Goal: Task Accomplishment & Management: Manage account settings

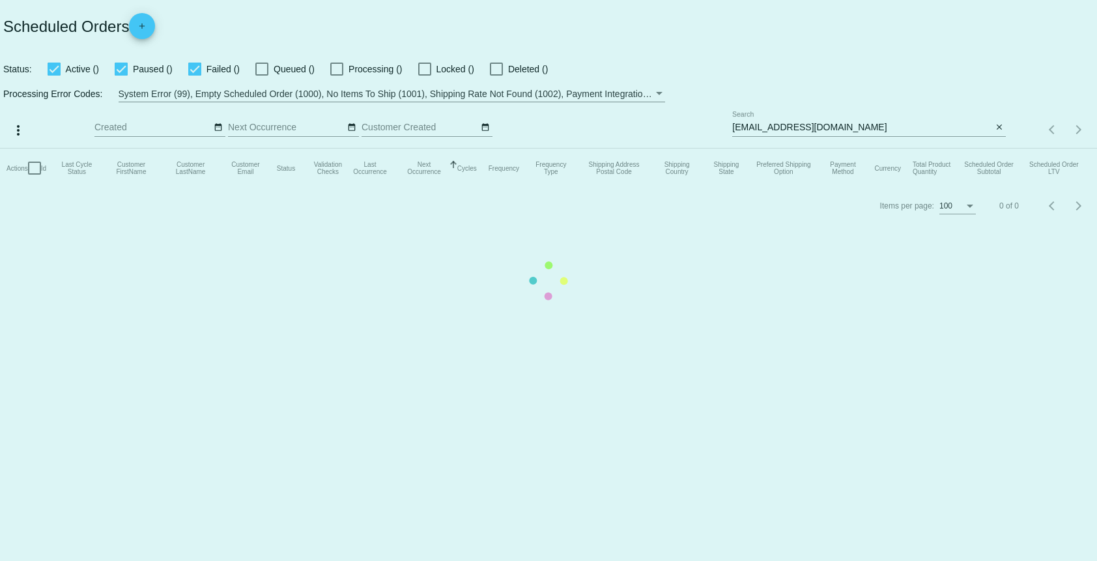
click at [952, 149] on mat-table "Actions Id Last Cycle Status Customer FirstName Customer LastName Customer Emai…" at bounding box center [548, 168] width 1097 height 39
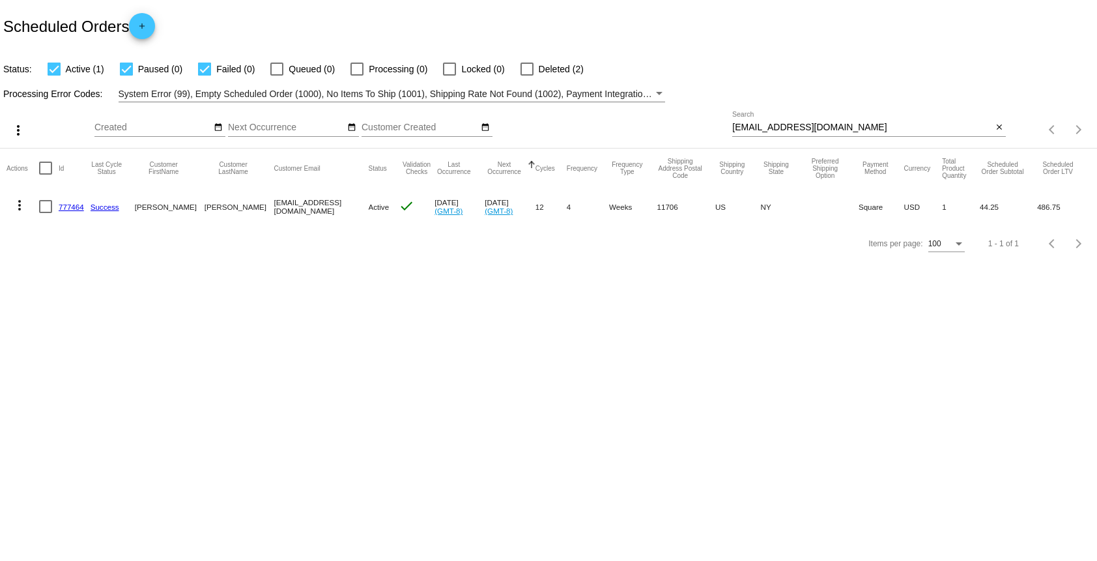
click at [776, 134] on div "[EMAIL_ADDRESS][DOMAIN_NAME] Search" at bounding box center [862, 123] width 260 height 25
click at [781, 128] on input "[EMAIL_ADDRESS][DOMAIN_NAME]" at bounding box center [862, 127] width 260 height 10
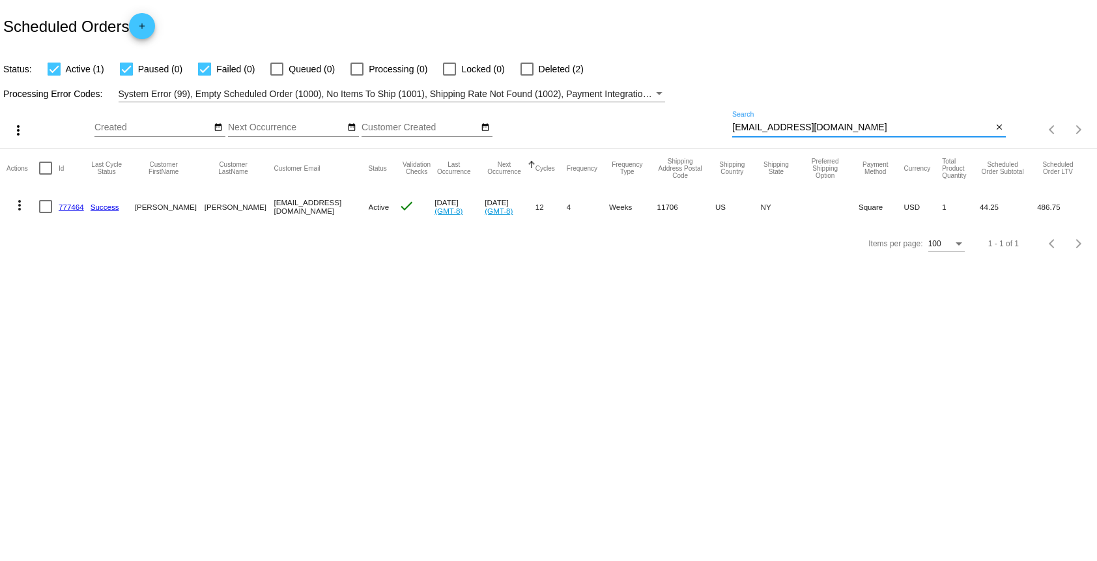
click at [781, 128] on input "[EMAIL_ADDRESS][DOMAIN_NAME]" at bounding box center [862, 127] width 260 height 10
paste input "kjmcarlisle@ao"
type input "[EMAIL_ADDRESS][DOMAIN_NAME]"
click at [25, 212] on mat-icon "more_vert" at bounding box center [20, 205] width 16 height 16
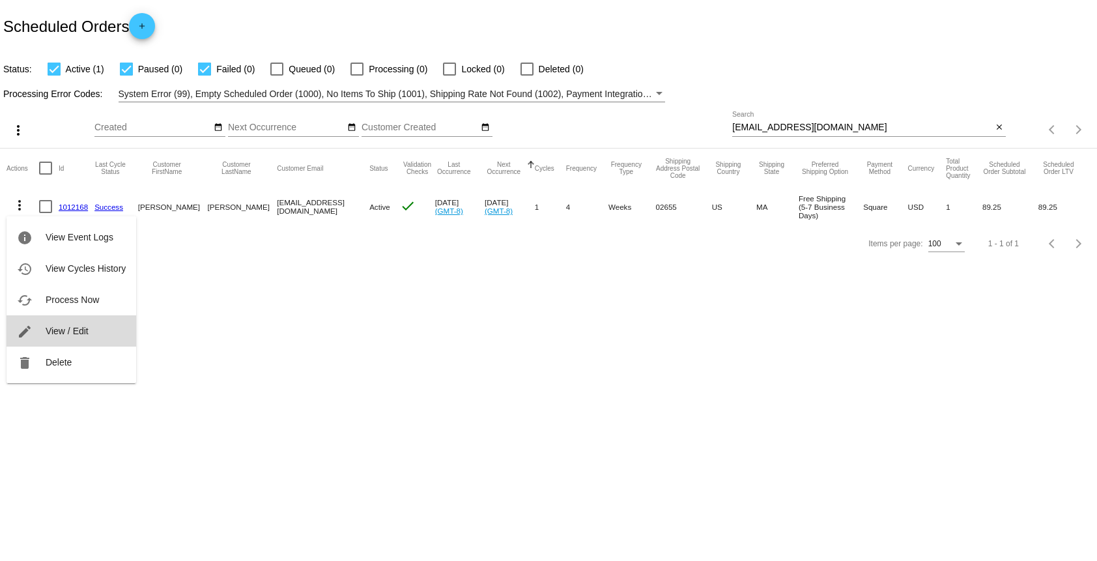
click at [48, 327] on span "View / Edit" at bounding box center [67, 331] width 43 height 10
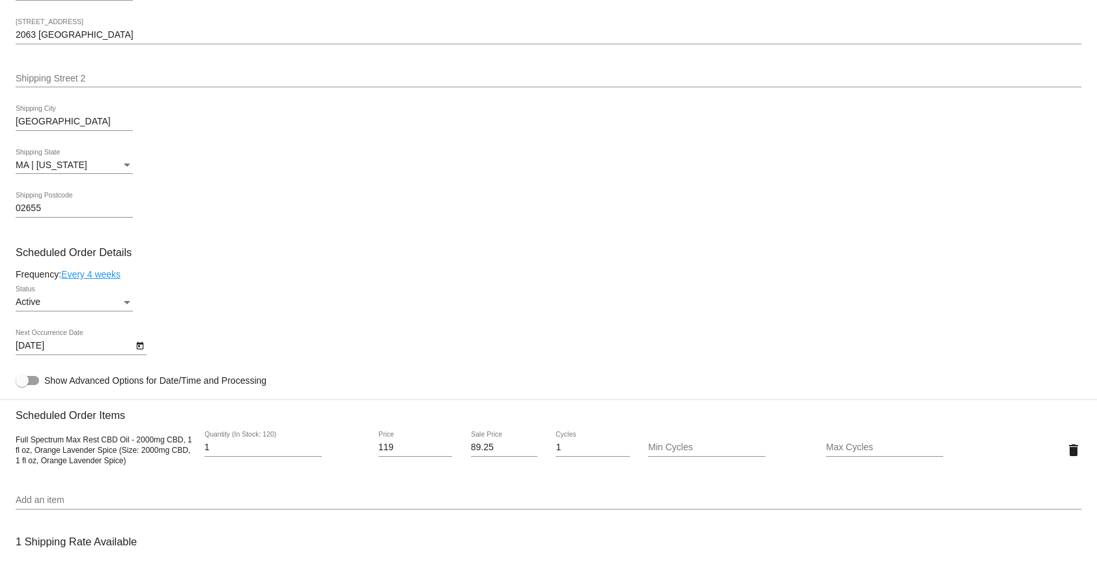
scroll to position [487, 0]
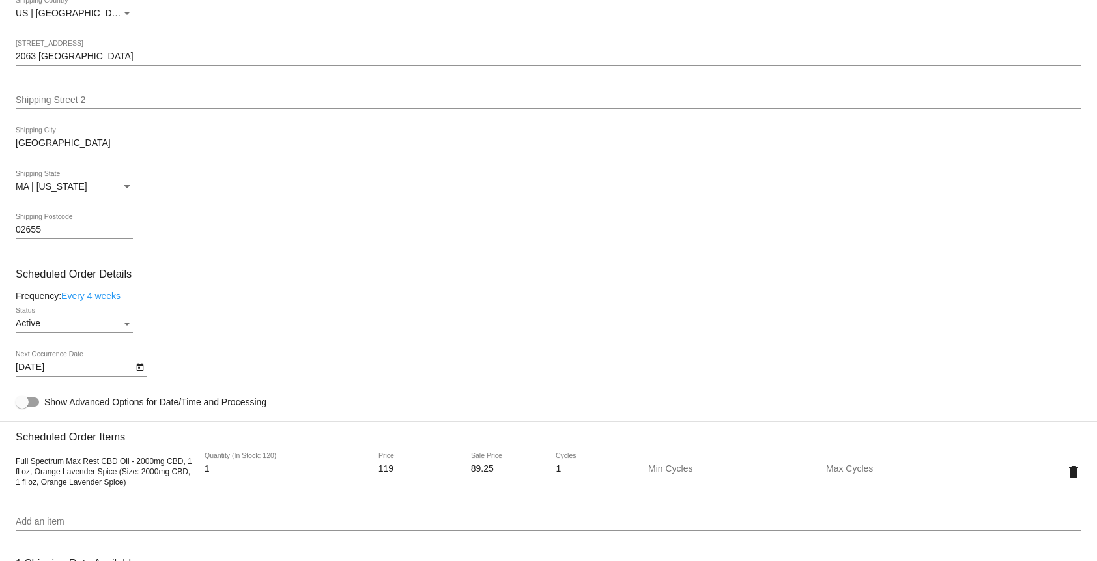
click at [68, 56] on div "[STREET_ADDRESS]" at bounding box center [549, 52] width 1066 height 25
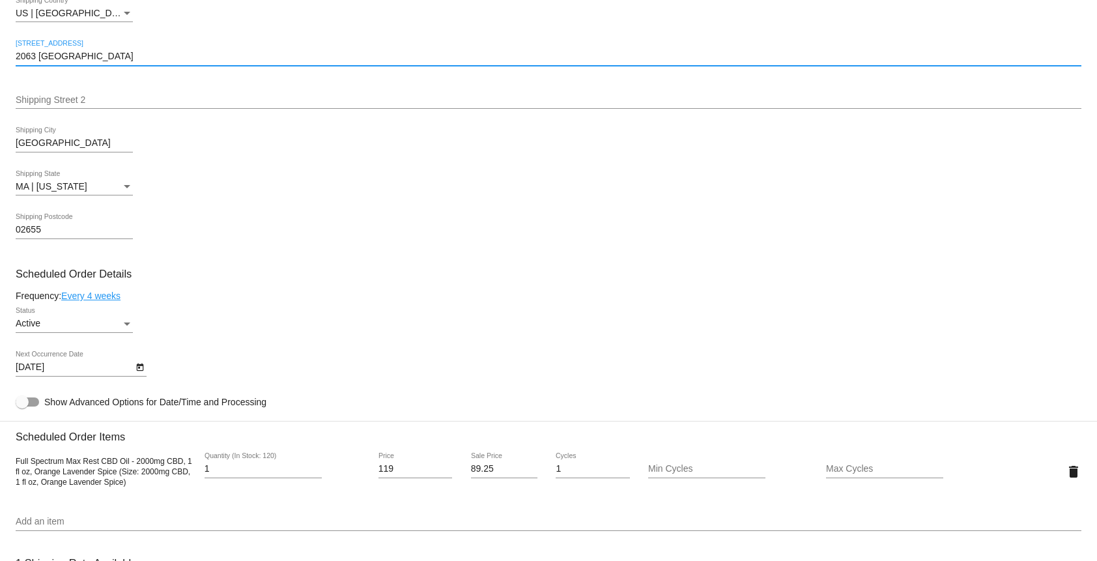
click at [68, 56] on mat-card "Customer 7012821: [PERSON_NAME] [EMAIL_ADDRESS][DOMAIN_NAME] Customer Shipping …" at bounding box center [548, 440] width 1097 height 1303
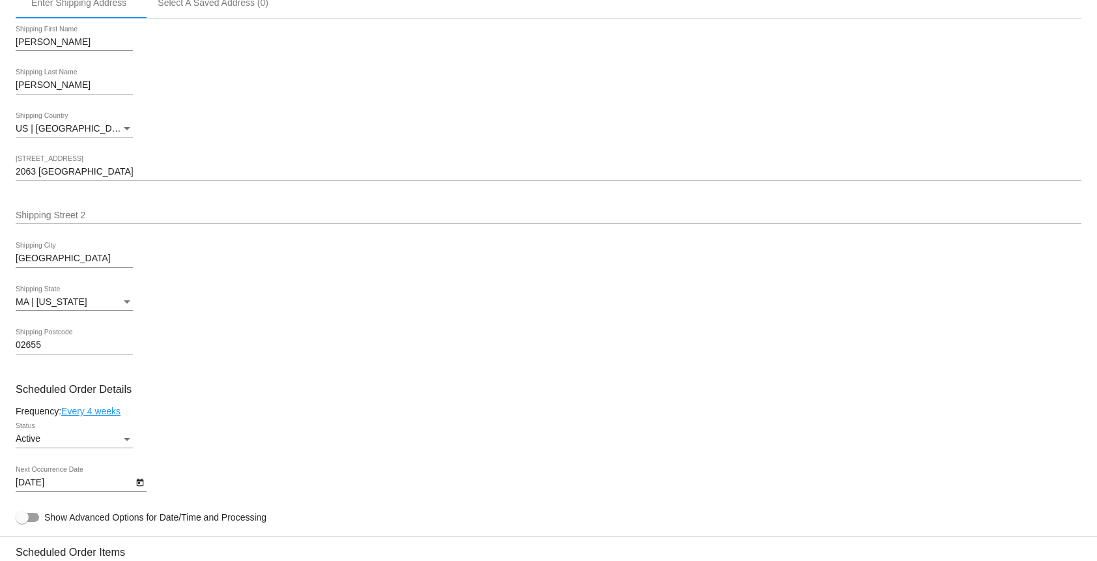
scroll to position [369, 0]
click at [70, 180] on input "2063 [GEOGRAPHIC_DATA]" at bounding box center [549, 174] width 1066 height 10
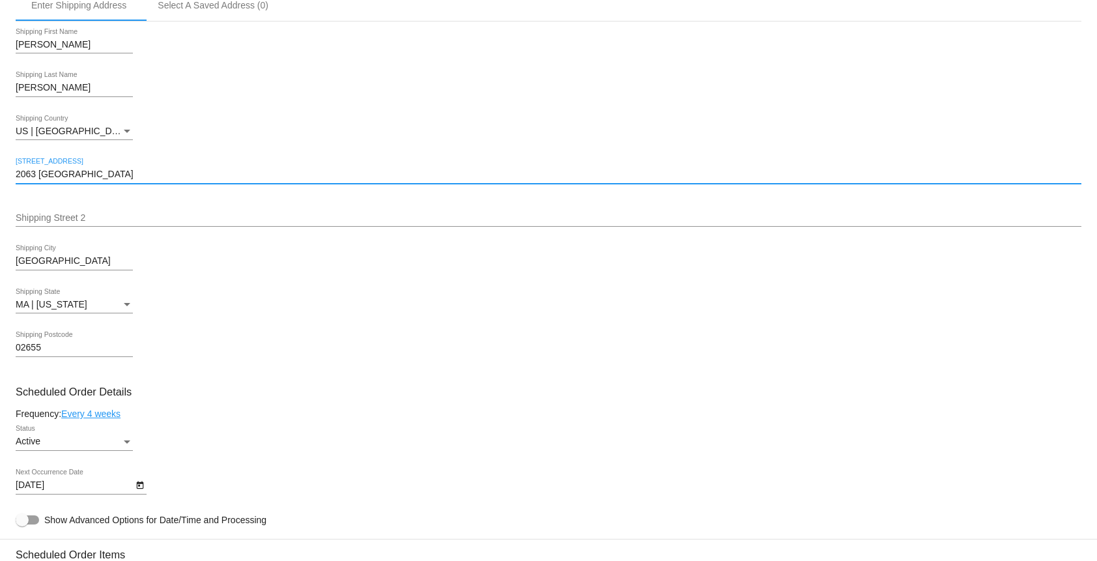
click at [70, 180] on input "2063 [GEOGRAPHIC_DATA]" at bounding box center [549, 174] width 1066 height 10
paste input "PO Box 15"
type input "PO Box 15"
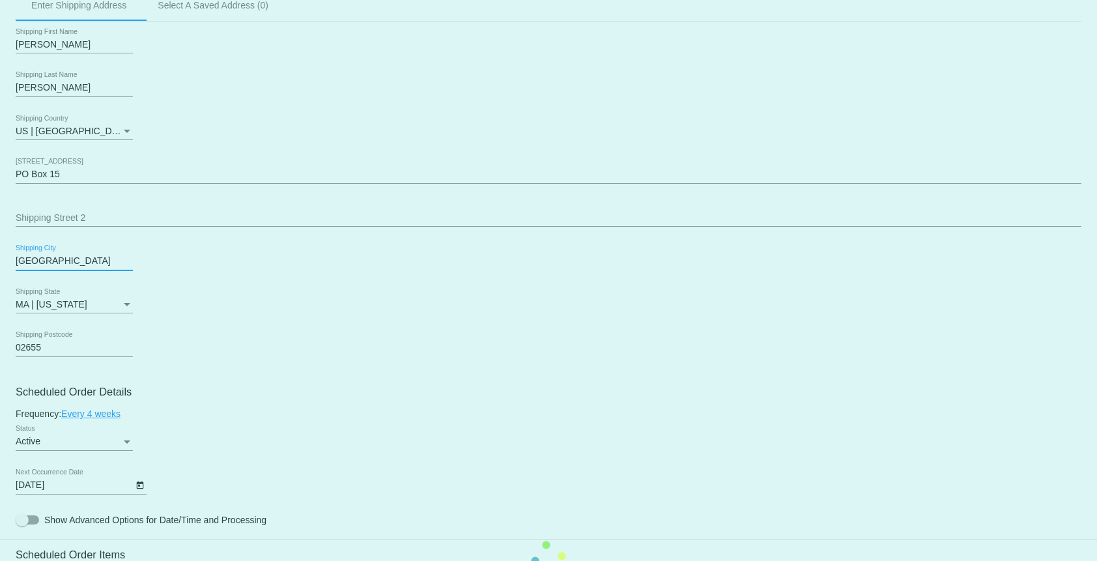
click at [46, 268] on mat-card "Customer 7012821: [PERSON_NAME] [EMAIL_ADDRESS][DOMAIN_NAME] Customer Shipping …" at bounding box center [548, 558] width 1097 height 1303
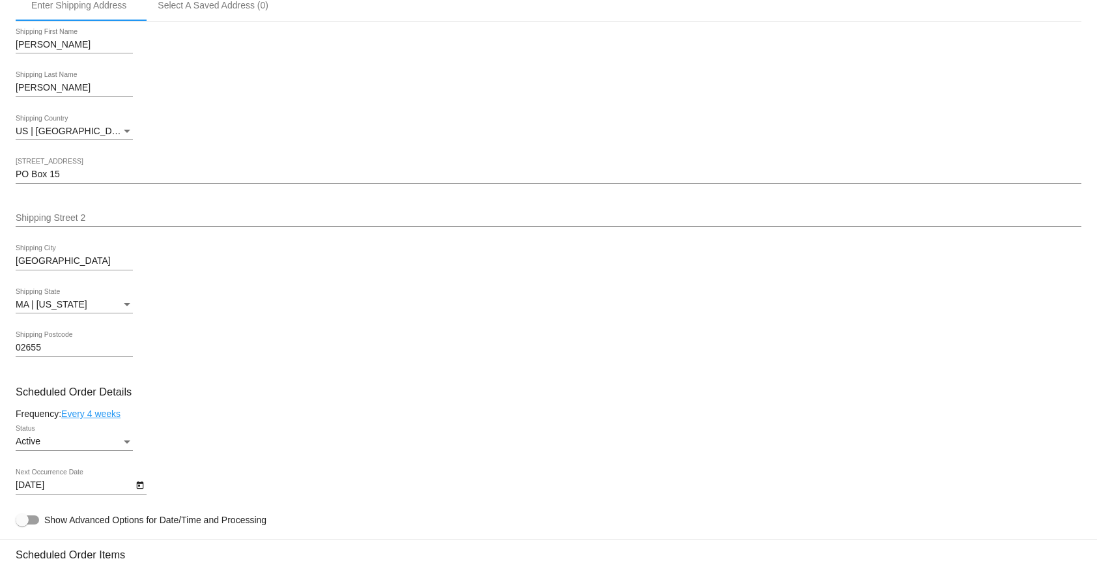
click at [46, 266] on input "[GEOGRAPHIC_DATA]" at bounding box center [74, 261] width 117 height 10
paste input "Boca Grand"
type input "[GEOGRAPHIC_DATA]"
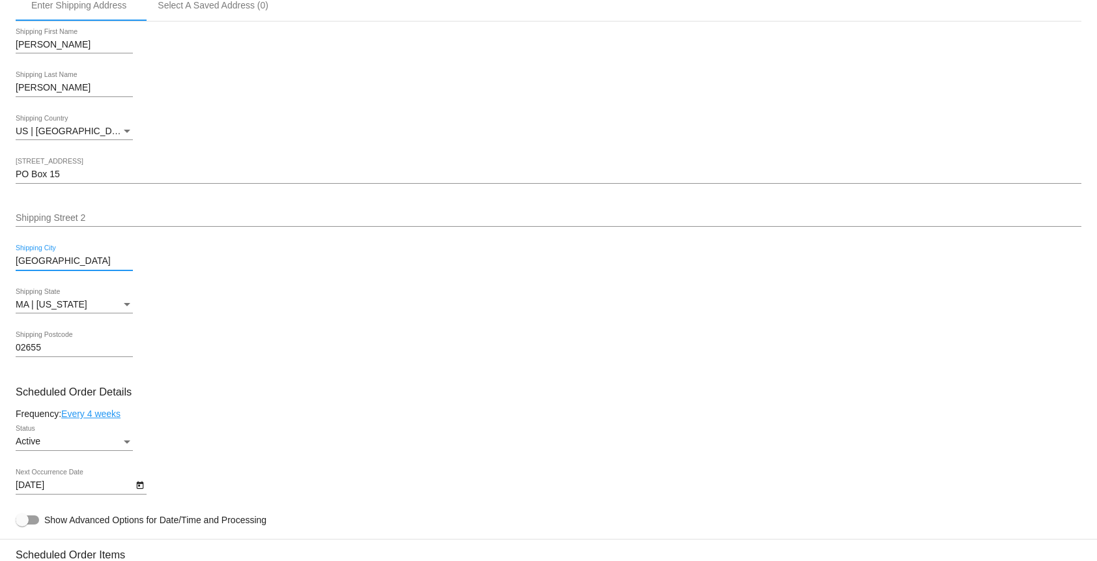
click at [85, 305] on mat-card "Customer 7012821: [PERSON_NAME] [EMAIL_ADDRESS][DOMAIN_NAME] Customer Shipping …" at bounding box center [548, 558] width 1097 height 1303
click at [126, 306] on div "Shipping State" at bounding box center [127, 304] width 7 height 3
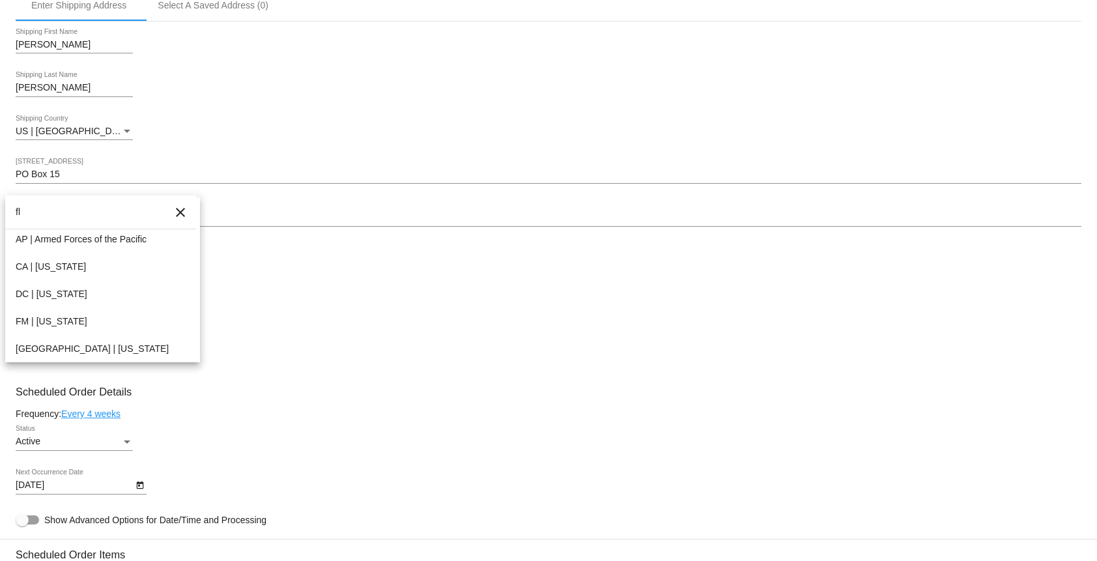
scroll to position [0, 0]
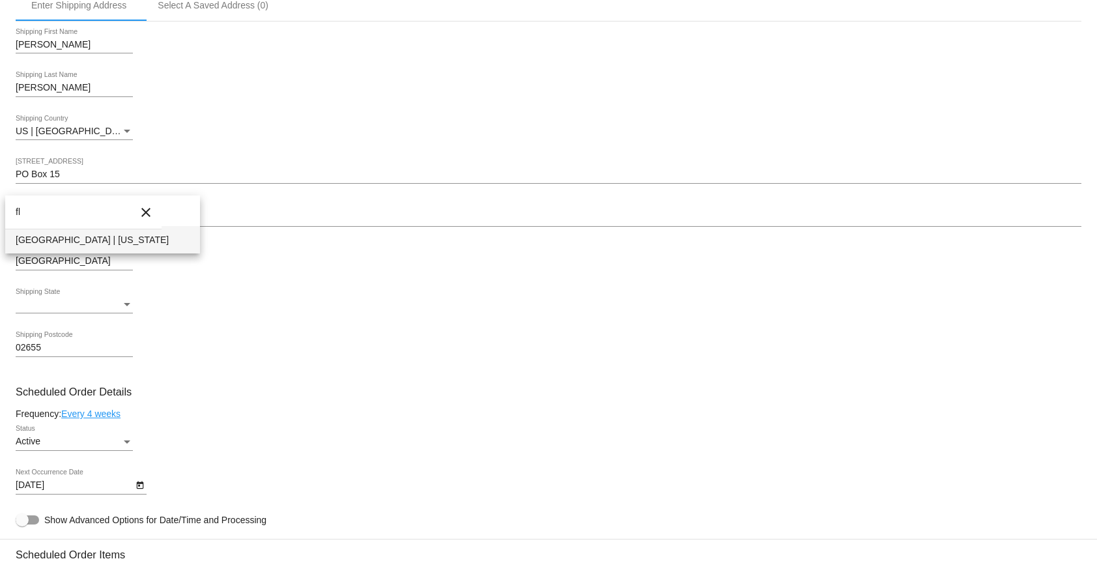
type input "fl"
click at [78, 233] on span "[GEOGRAPHIC_DATA] | [US_STATE]" at bounding box center [103, 239] width 174 height 27
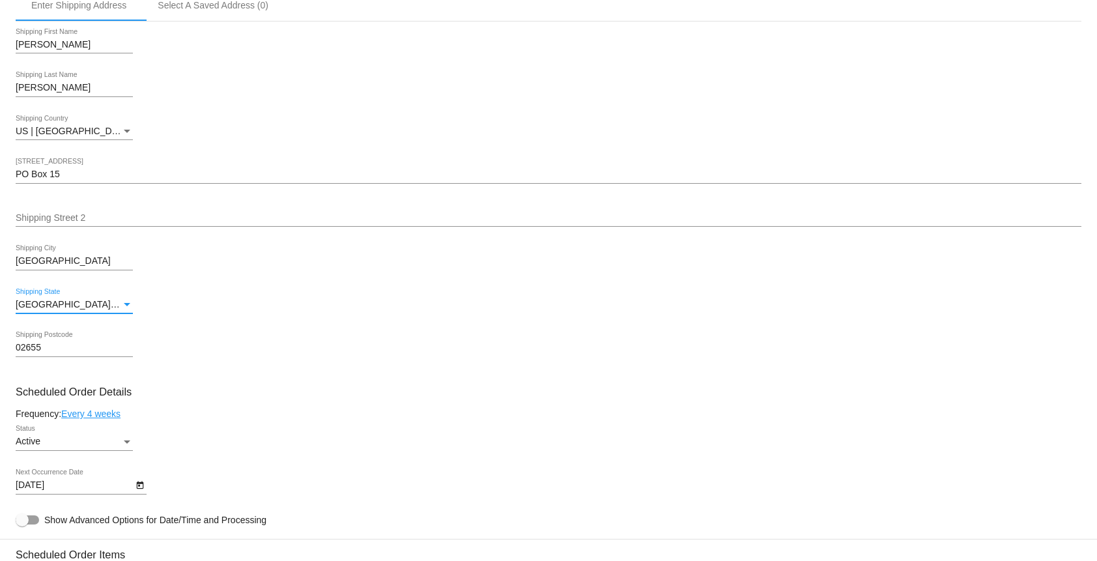
click at [31, 351] on input "02655" at bounding box center [74, 348] width 117 height 10
paste input "33921"
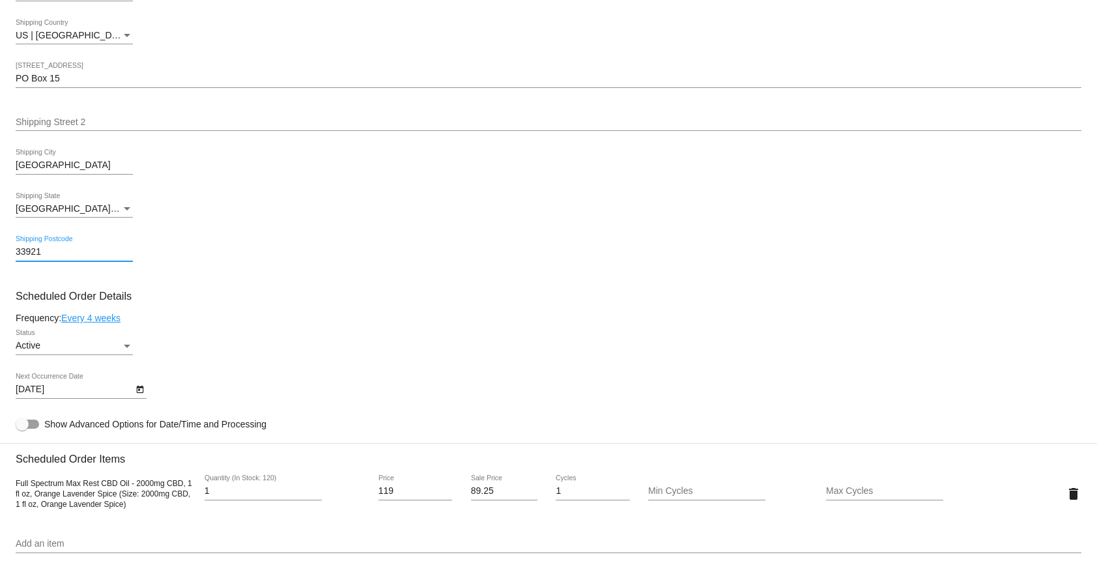
scroll to position [490, 0]
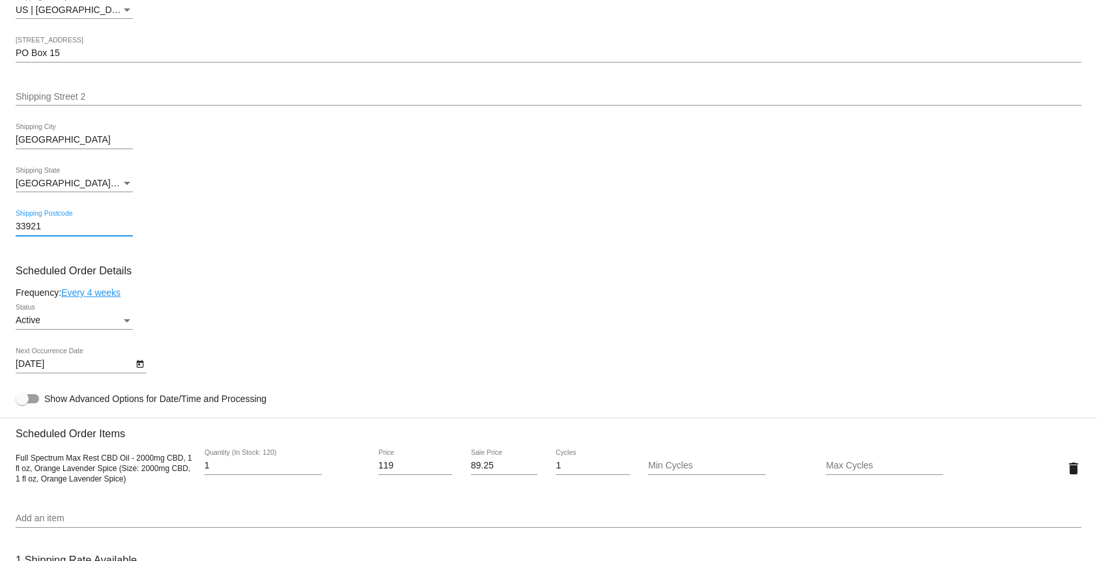
type input "33921"
click at [113, 305] on mat-card "Customer 7012821: [PERSON_NAME] [EMAIL_ADDRESS][DOMAIN_NAME] Customer Shipping …" at bounding box center [548, 437] width 1097 height 1303
click at [104, 298] on link "Every 4 weeks" at bounding box center [90, 292] width 59 height 10
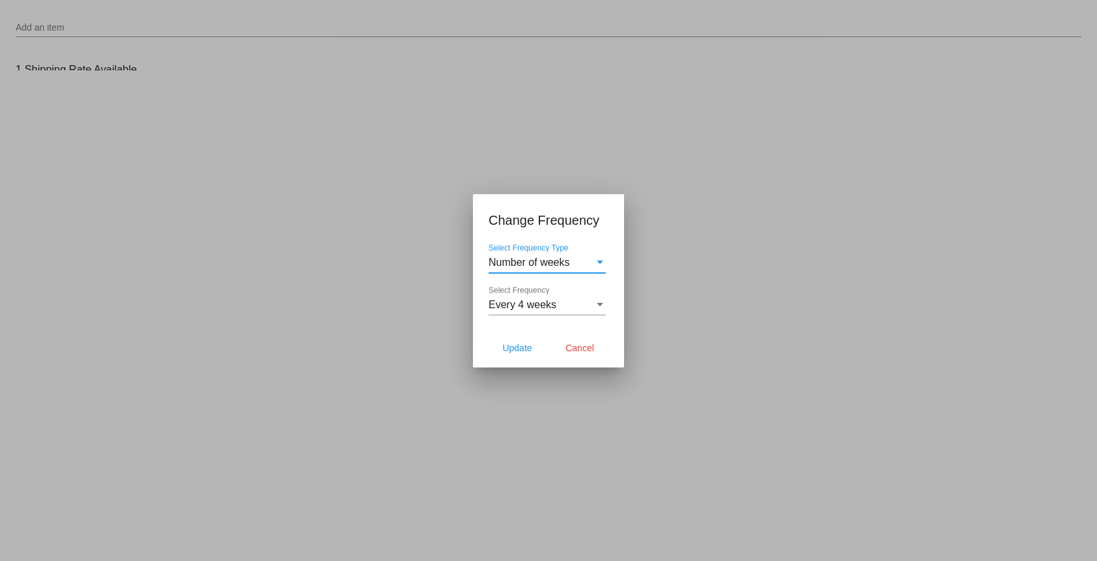
click at [522, 305] on span "Every 4 weeks" at bounding box center [522, 304] width 68 height 11
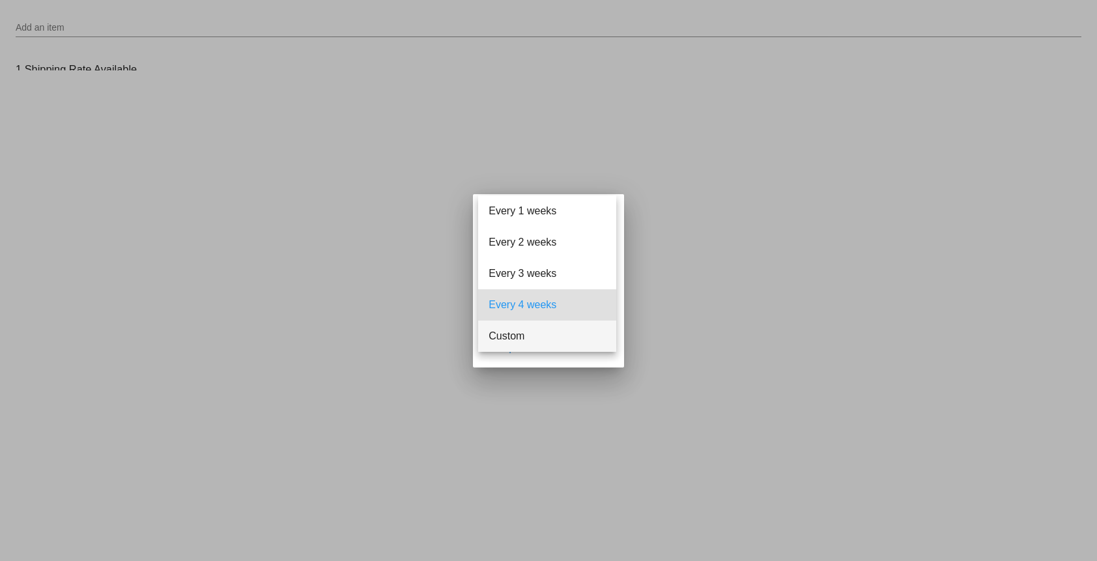
click at [521, 346] on span "Custom" at bounding box center [546, 335] width 117 height 31
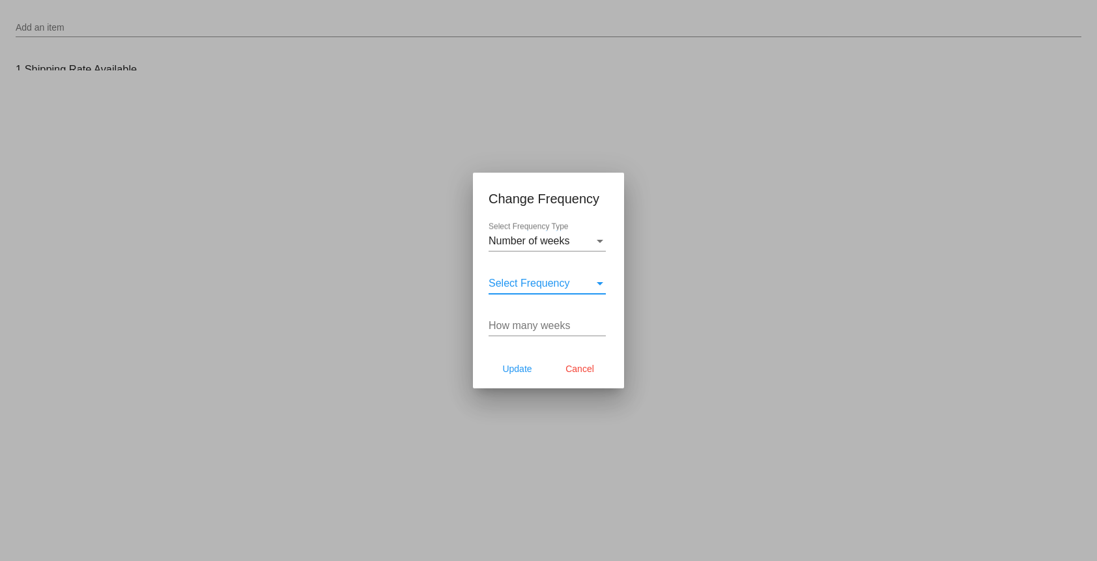
click at [587, 286] on div "Select Frequency" at bounding box center [541, 283] width 106 height 12
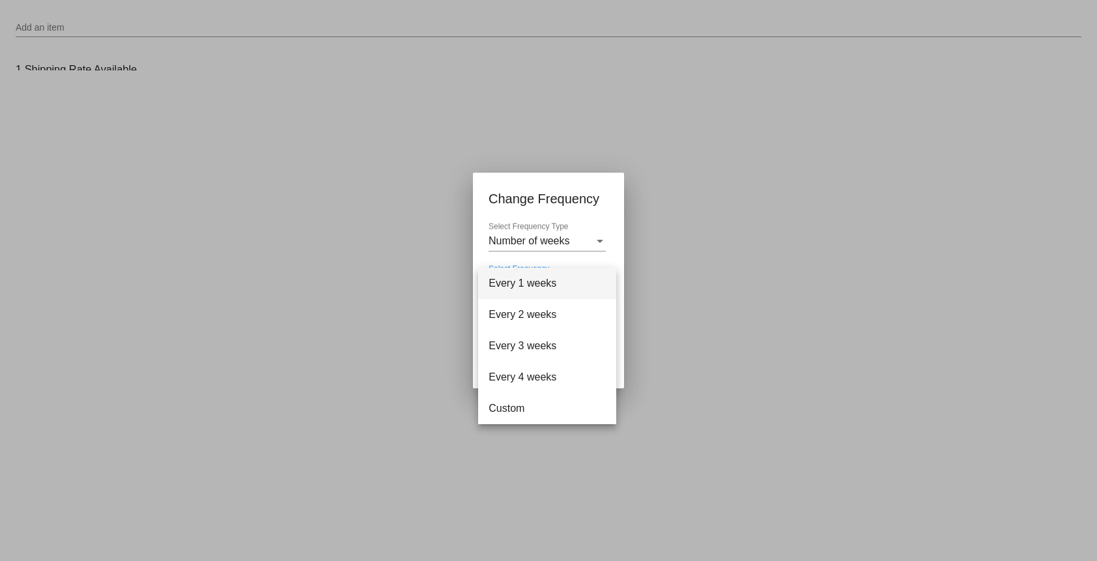
click at [546, 218] on div at bounding box center [548, 280] width 1097 height 561
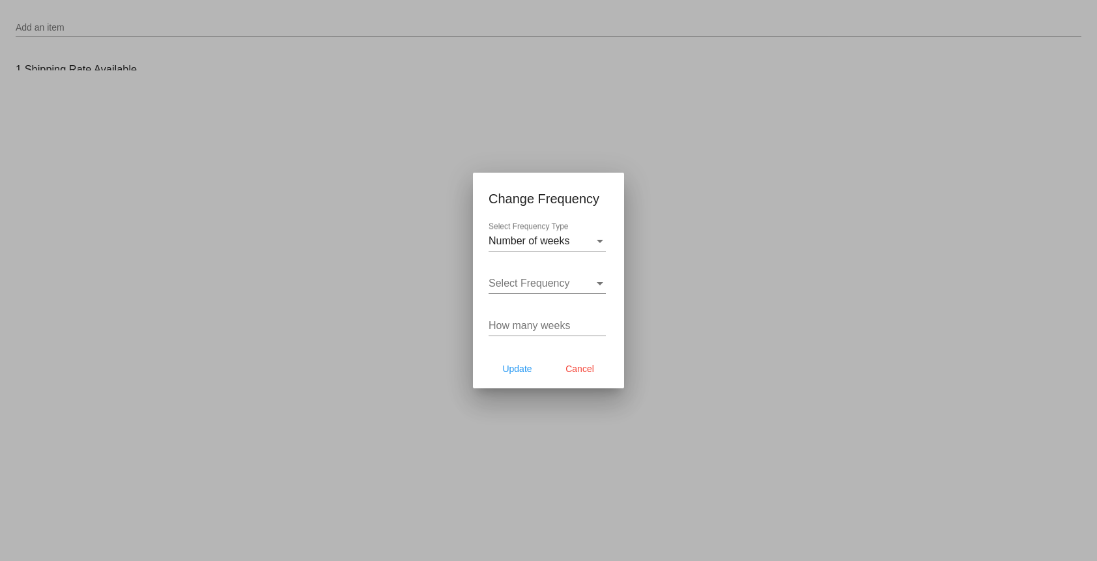
click at [554, 323] on input "How many weeks" at bounding box center [546, 326] width 117 height 12
type input "6"
click at [525, 367] on span "Update" at bounding box center [516, 368] width 29 height 10
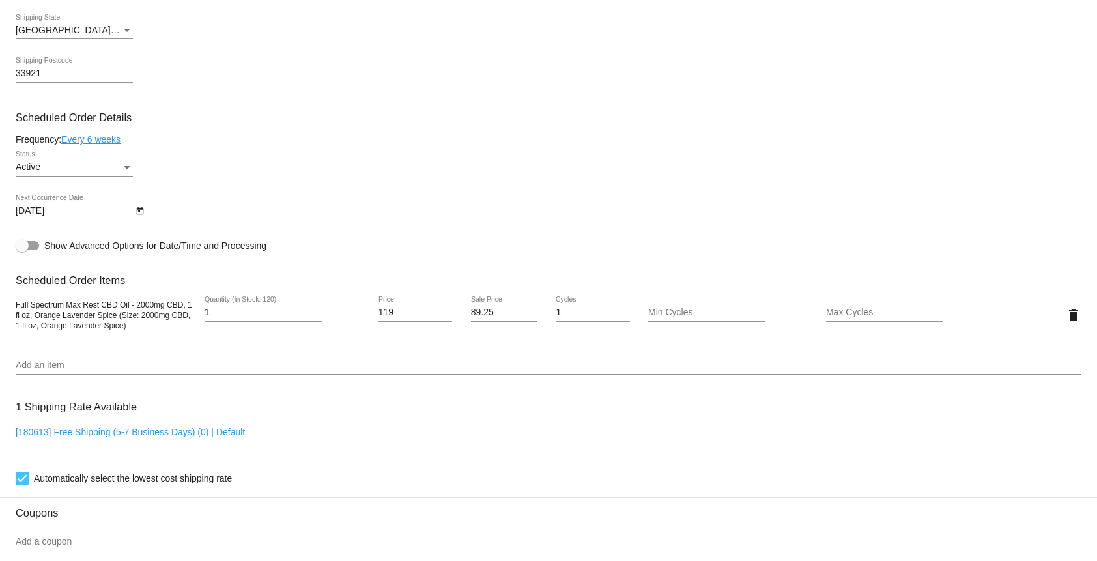
scroll to position [639, 0]
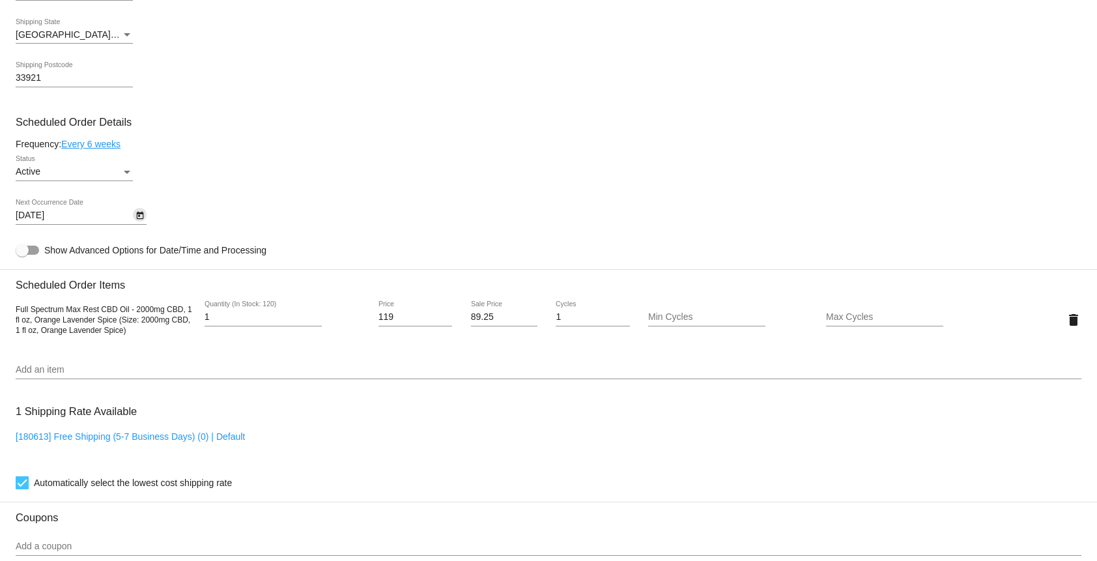
click at [139, 219] on icon "Open calendar" at bounding box center [139, 216] width 7 height 8
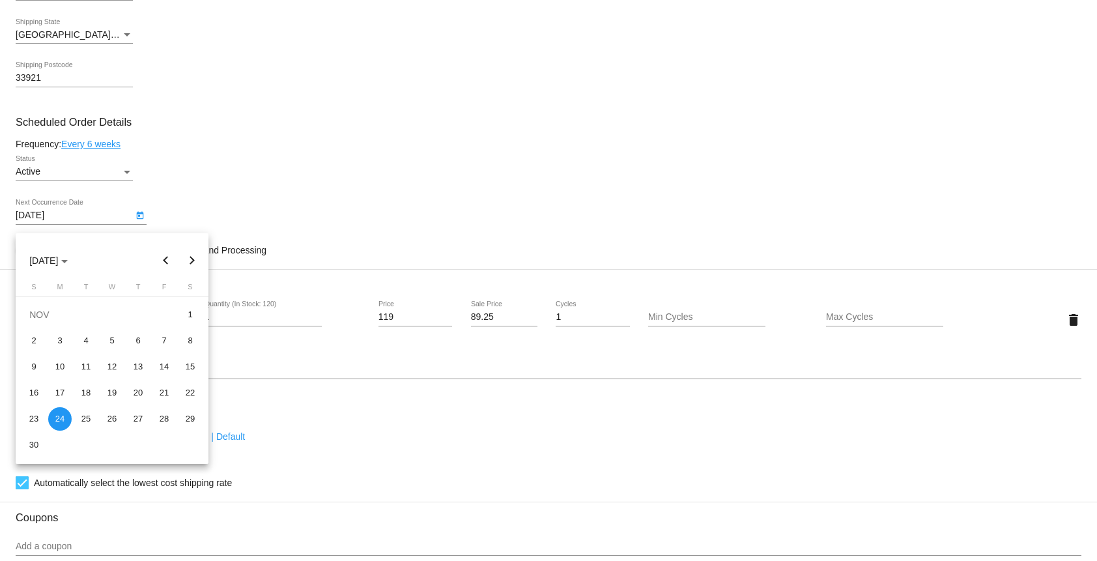
click at [170, 263] on button "Previous month" at bounding box center [166, 261] width 26 height 26
click at [61, 416] on div "27" at bounding box center [59, 418] width 23 height 23
type input "[DATE]"
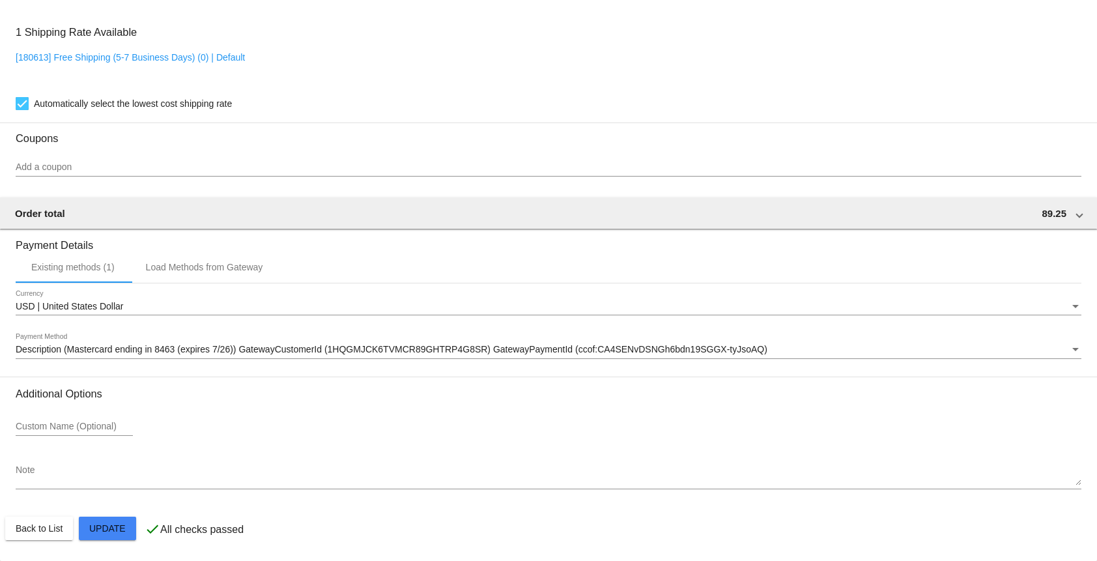
scroll to position [1030, 0]
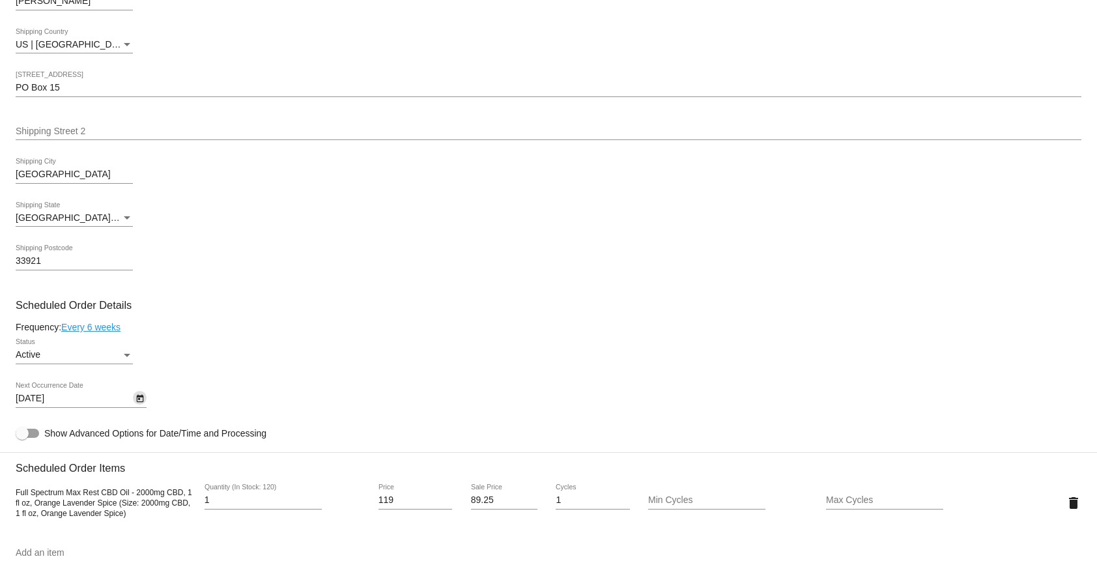
scroll to position [436, 0]
